Goal: Task Accomplishment & Management: Use online tool/utility

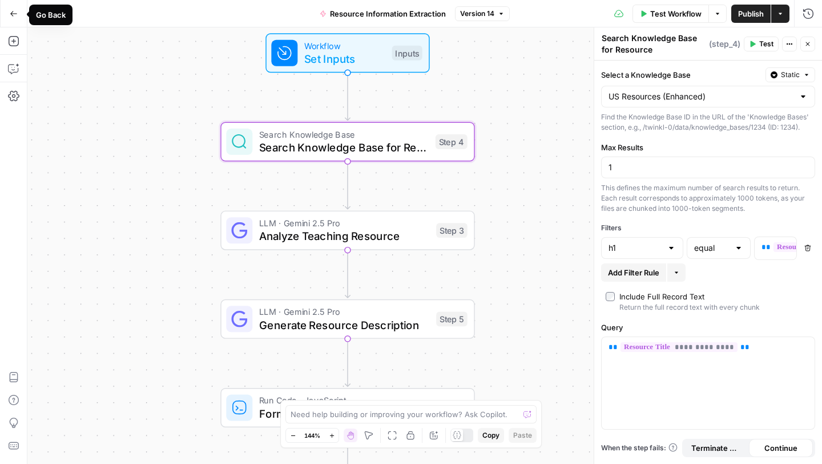
click at [10, 13] on icon "button" at bounding box center [14, 14] width 8 height 8
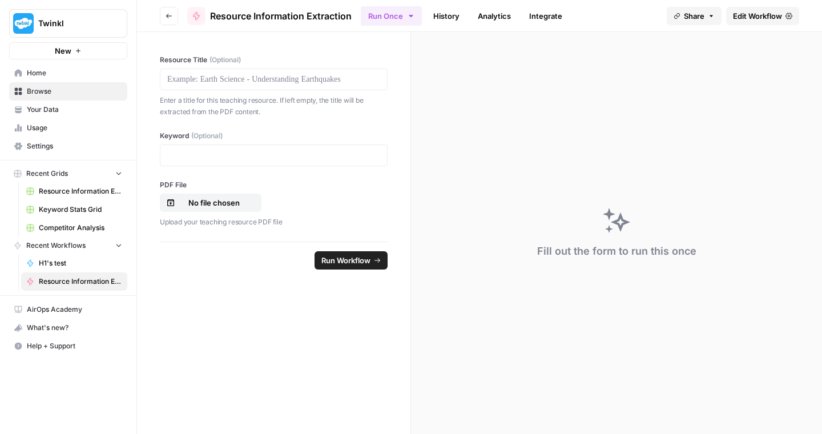
click at [45, 92] on span "Browse" at bounding box center [74, 91] width 95 height 10
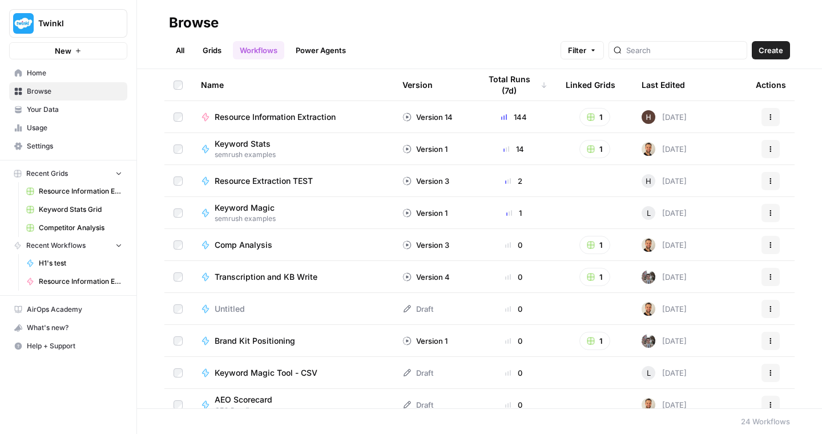
click at [770, 53] on span "Create" at bounding box center [771, 50] width 25 height 11
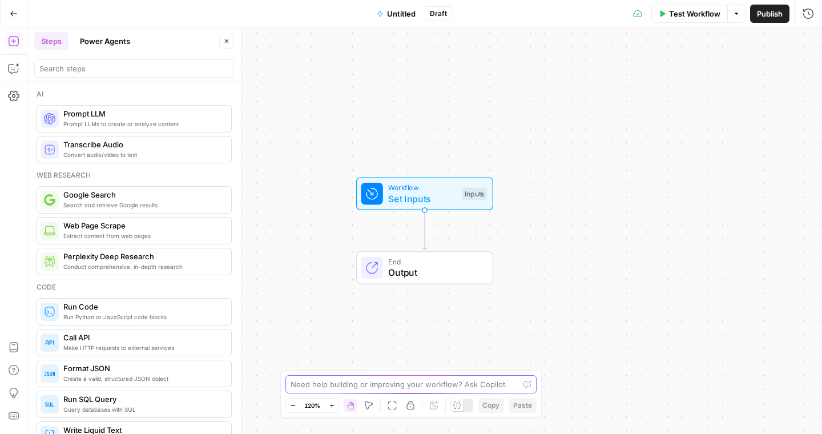
click at [379, 388] on textarea at bounding box center [405, 384] width 228 height 11
type textarea "i"
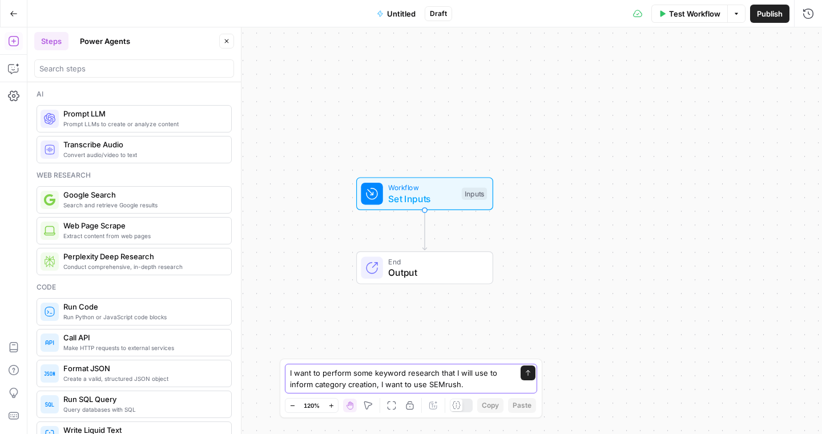
type textarea "I want to perform some keyword research that I will use to inform category crea…"
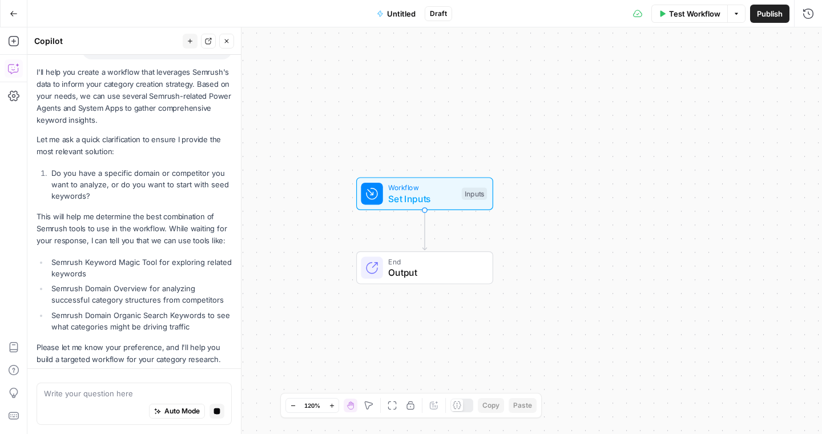
scroll to position [137, 0]
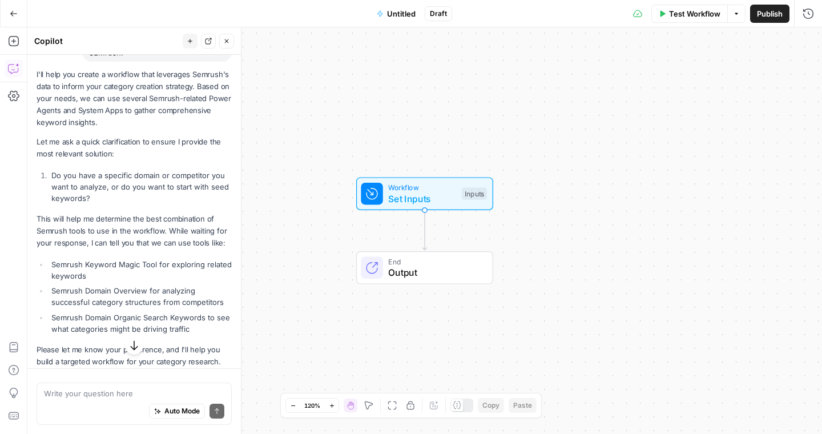
click at [100, 392] on textarea at bounding box center [134, 393] width 180 height 11
type textarea "I was to combine starting some"
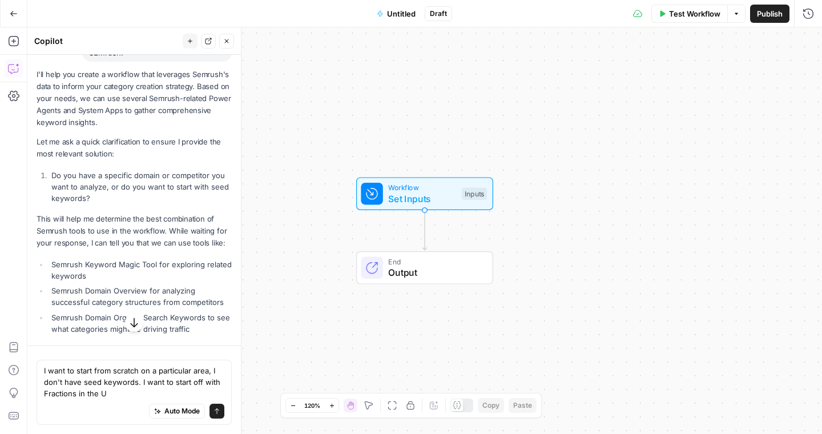
type textarea "I want to start from scratch on a particular area, I don't have seed keywords. …"
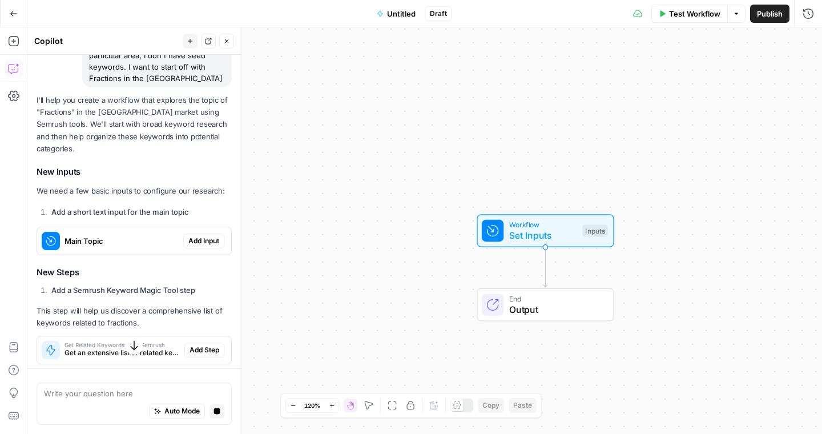
scroll to position [528, 0]
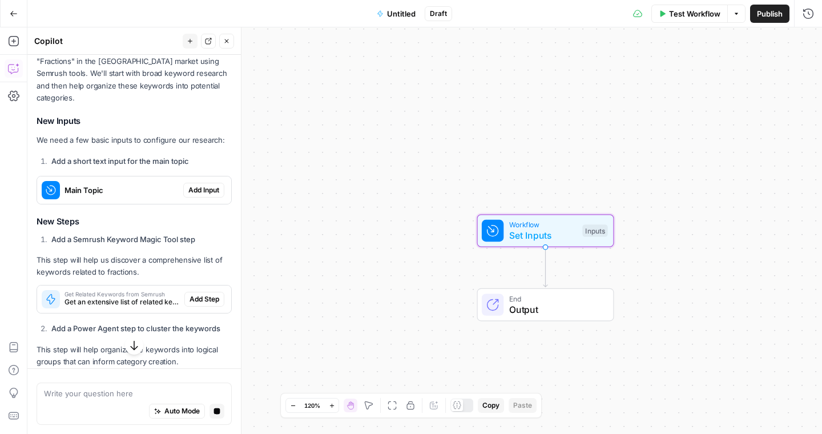
click at [205, 185] on span "Add Input" at bounding box center [203, 190] width 31 height 10
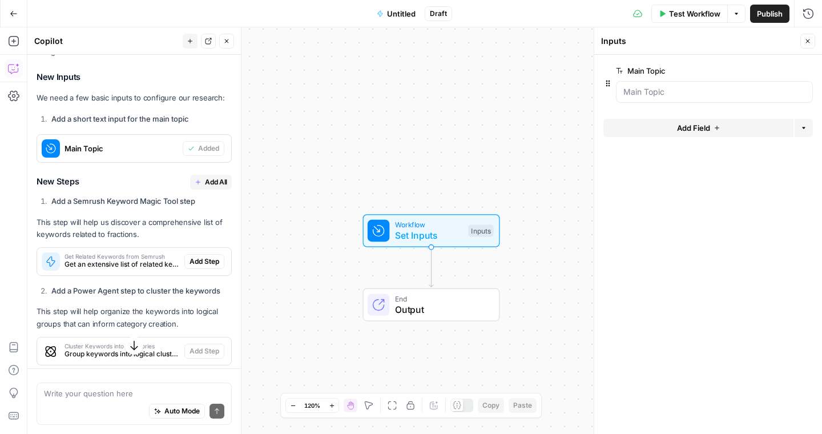
scroll to position [617, 0]
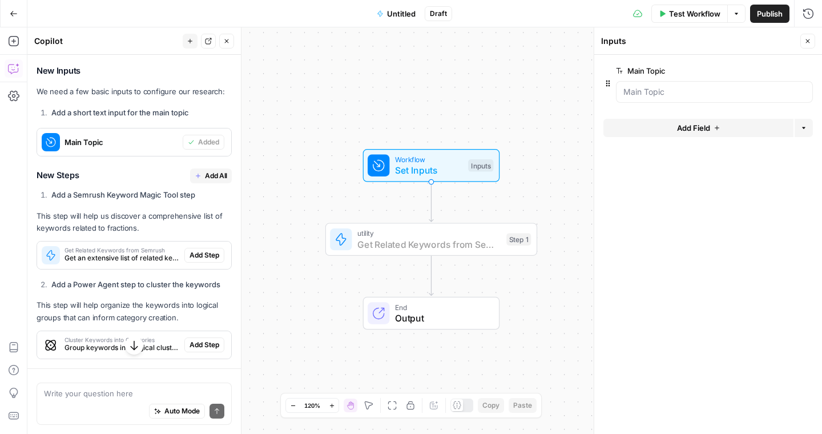
click at [199, 250] on span "Add Step" at bounding box center [205, 255] width 30 height 10
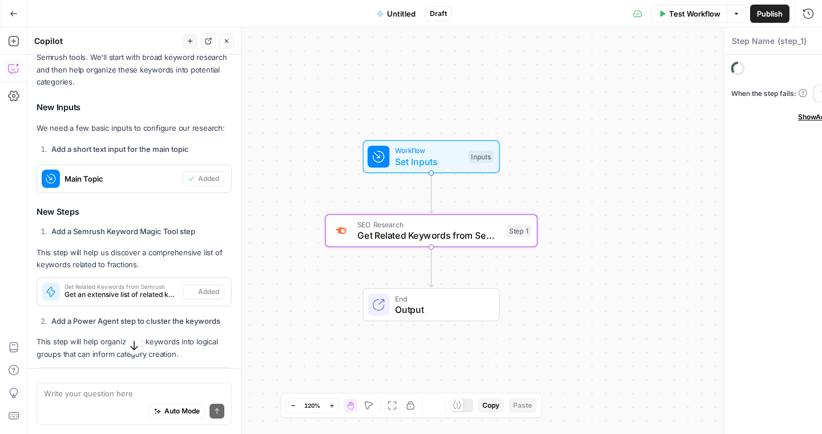
type textarea "Get Related Keywords from Semrush"
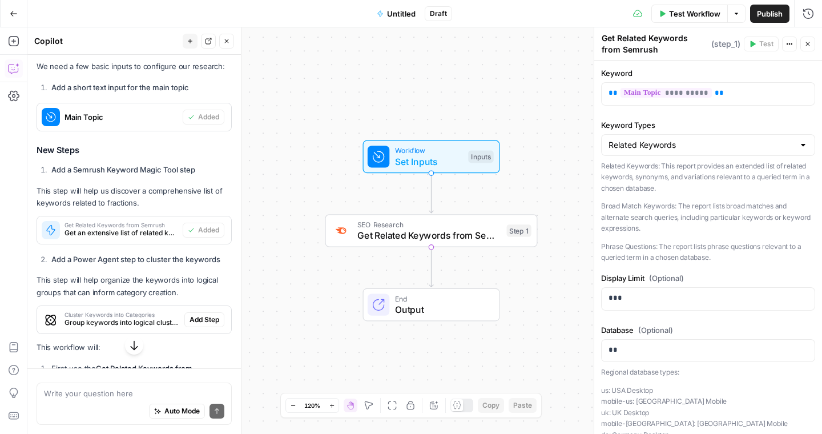
scroll to position [645, 0]
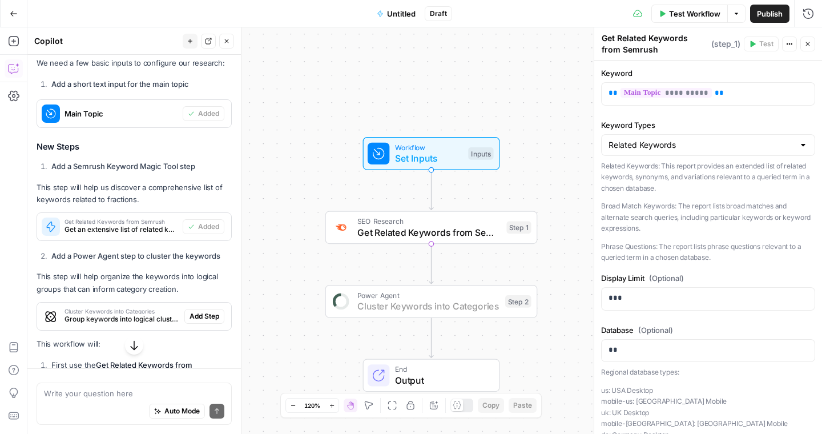
click at [203, 311] on span "Add Step" at bounding box center [205, 316] width 30 height 10
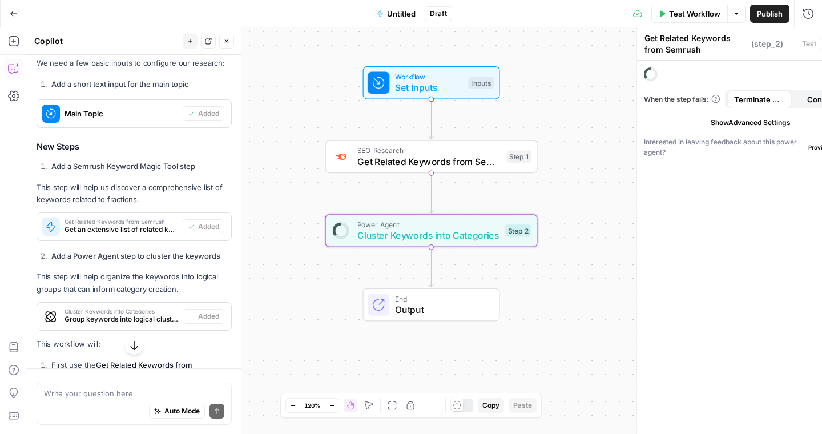
type textarea "Cluster Keywords into Categories"
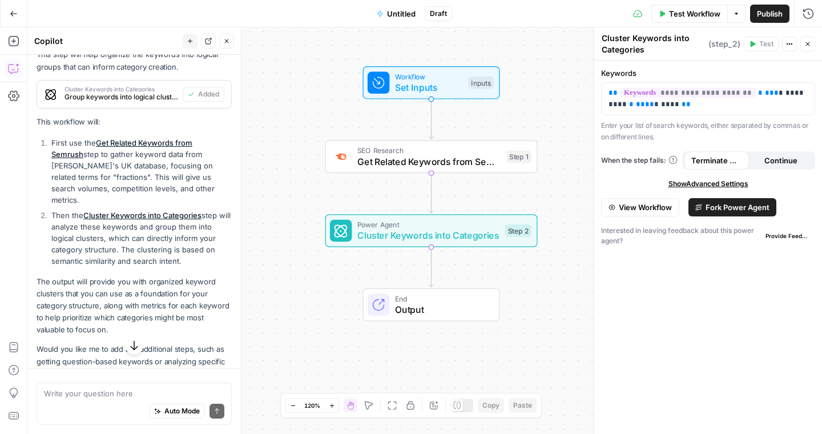
scroll to position [882, 0]
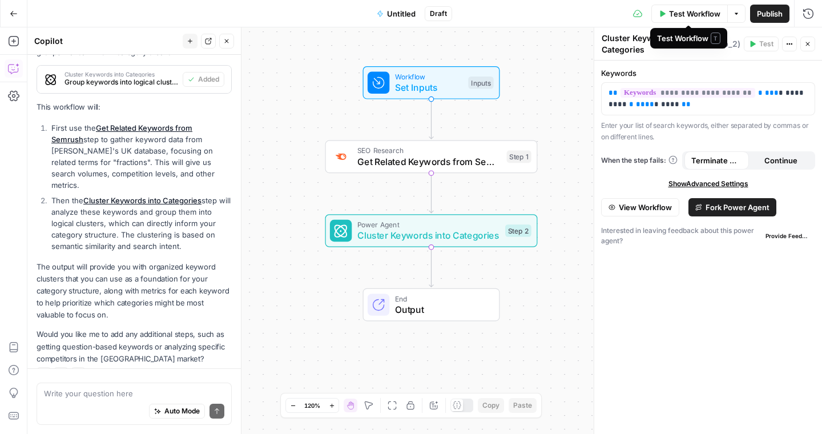
click at [733, 13] on icon "button" at bounding box center [736, 13] width 7 height 7
click at [708, 37] on span "Run Test" at bounding box center [705, 40] width 50 height 11
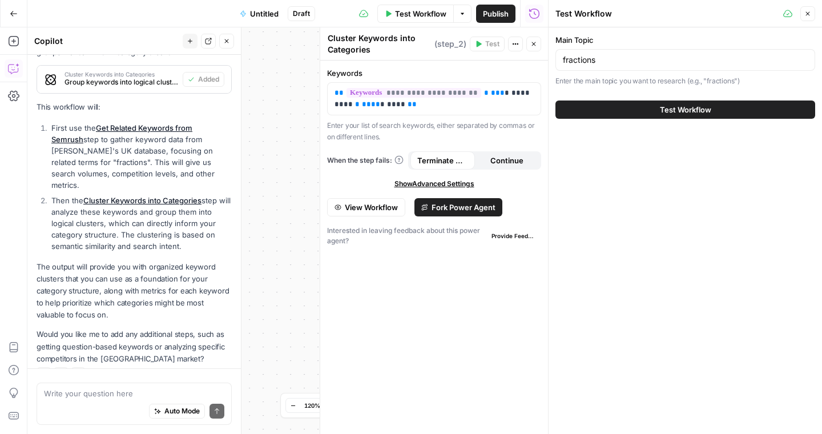
click at [633, 102] on button "Test Workflow" at bounding box center [686, 109] width 260 height 18
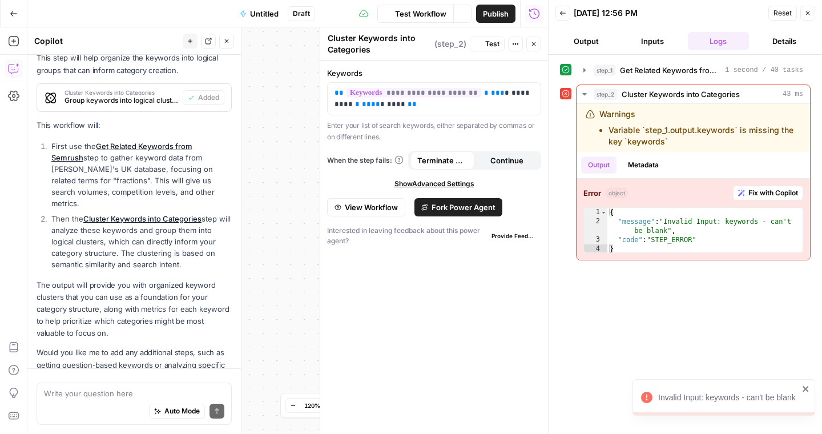
scroll to position [882, 0]
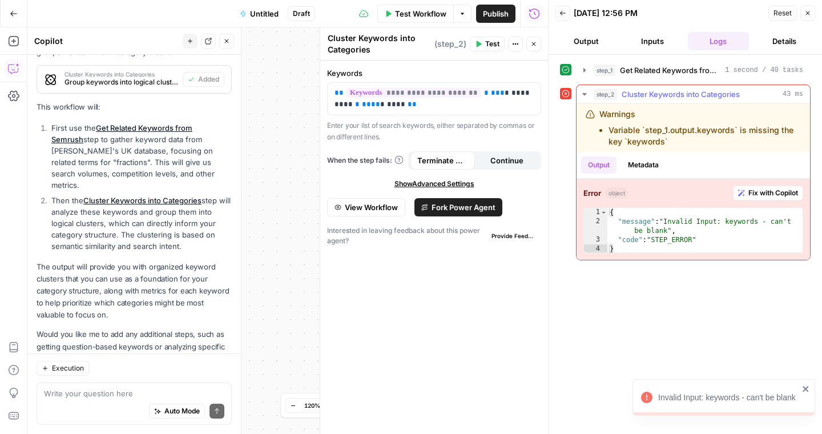
click at [774, 189] on span "Fix with Copilot" at bounding box center [774, 193] width 50 height 10
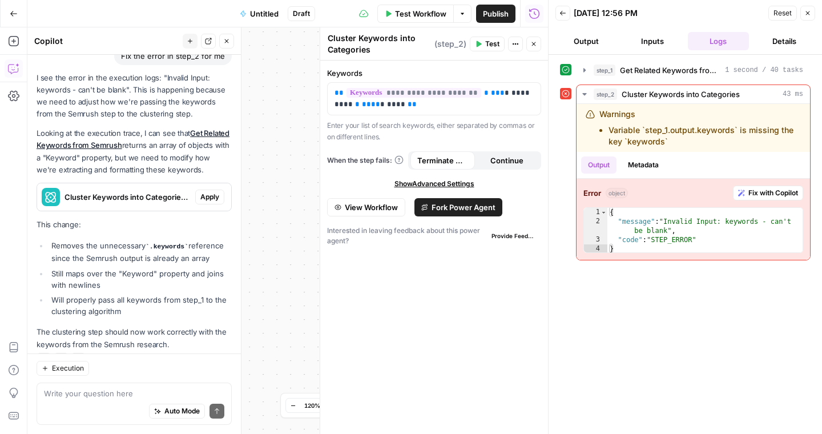
scroll to position [1181, 0]
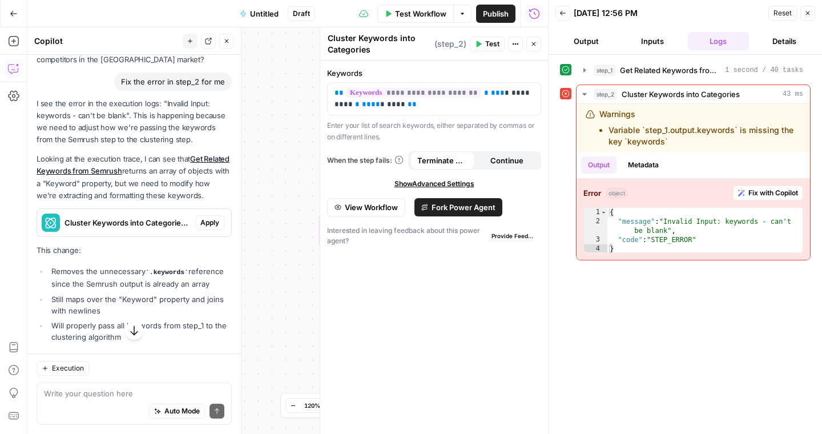
click at [207, 218] on span "Apply" at bounding box center [209, 223] width 19 height 10
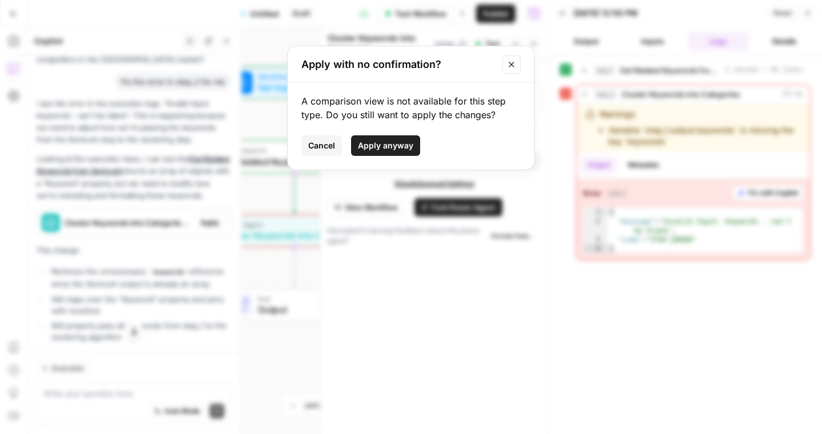
click at [401, 144] on span "Apply anyway" at bounding box center [385, 145] width 55 height 11
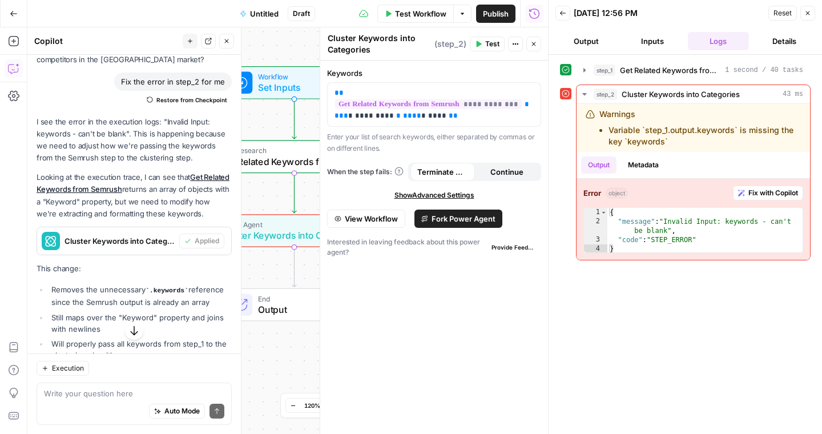
scroll to position [1225, 0]
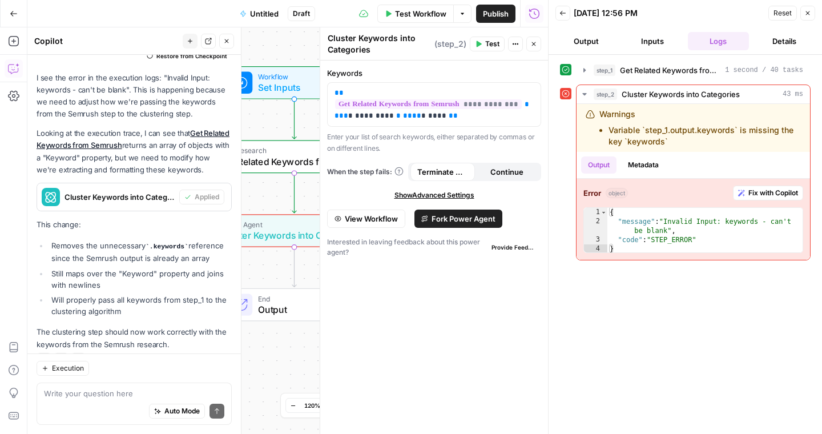
click at [492, 42] on span "Test" at bounding box center [492, 44] width 14 height 10
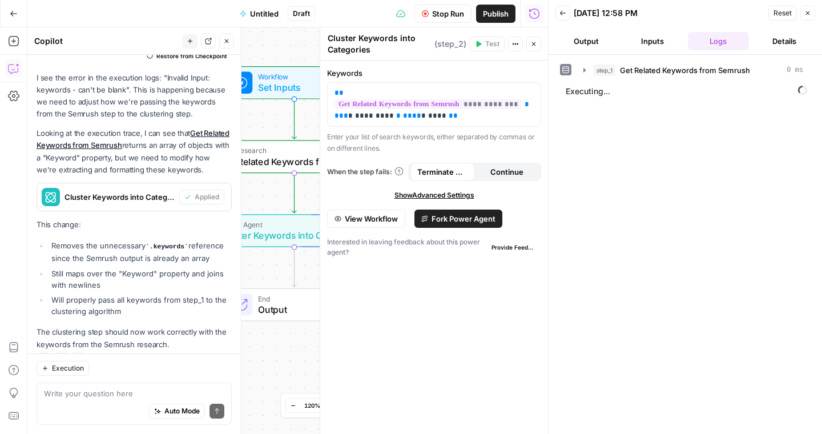
click at [536, 43] on icon "button" at bounding box center [533, 44] width 7 height 7
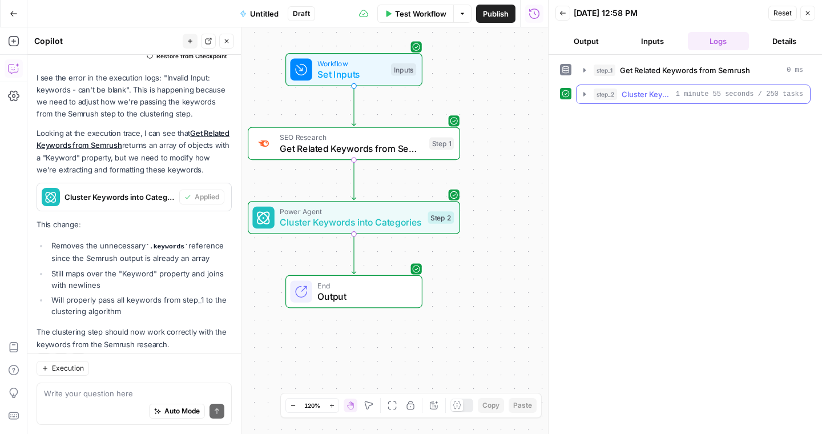
click at [586, 92] on icon "button" at bounding box center [584, 94] width 9 height 9
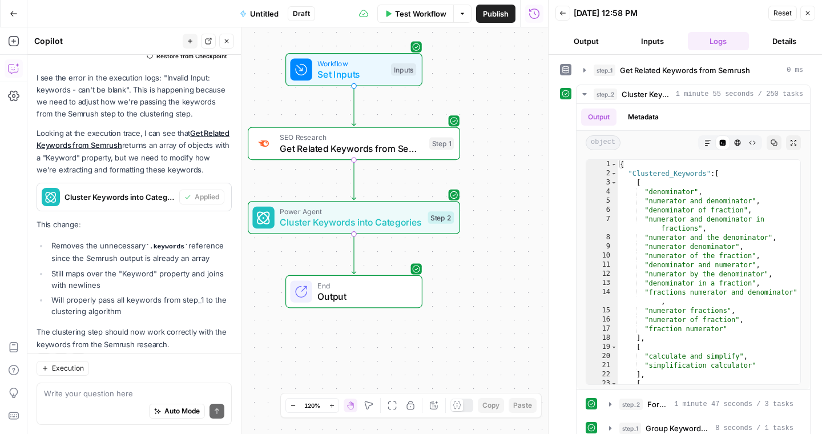
click at [588, 39] on button "Output" at bounding box center [587, 41] width 62 height 18
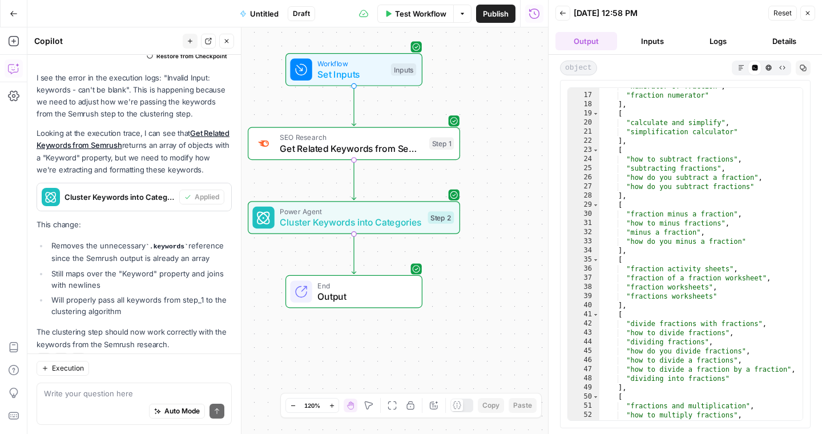
scroll to position [0, 0]
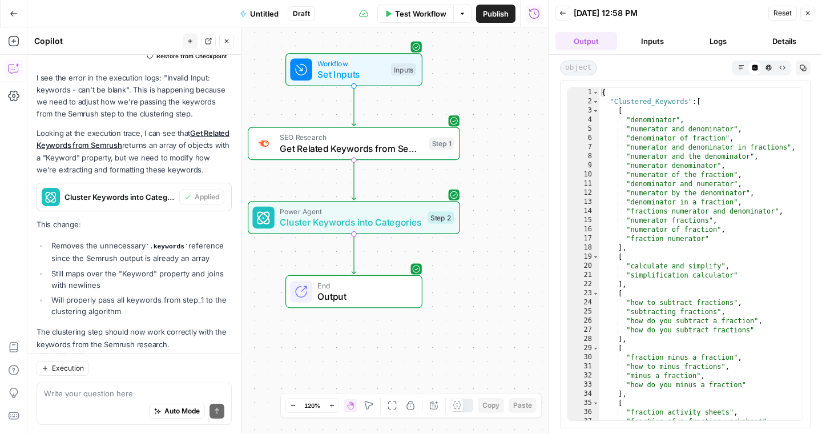
click at [719, 45] on button "Logs" at bounding box center [719, 41] width 62 height 18
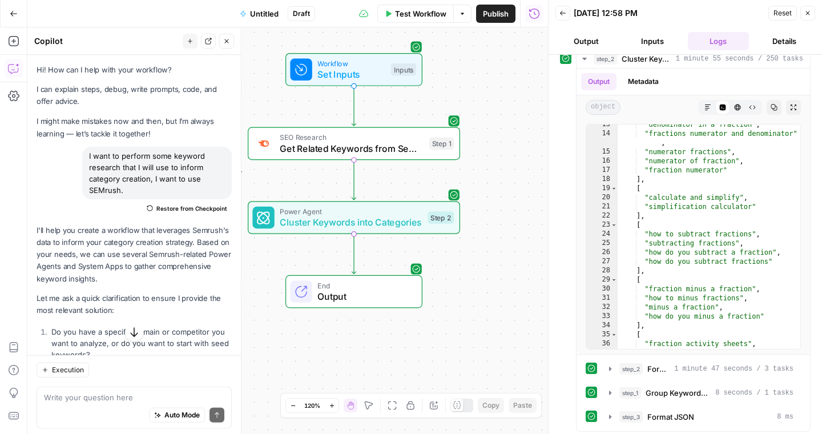
scroll to position [39, 0]
